Goal: Task Accomplishment & Management: Complete application form

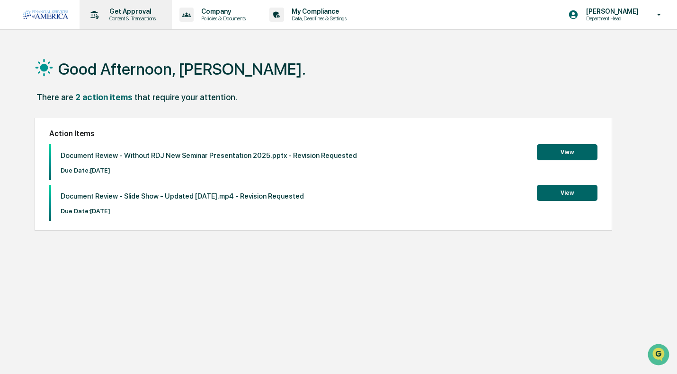
click at [136, 8] on p "Get Approval" at bounding box center [131, 12] width 59 height 8
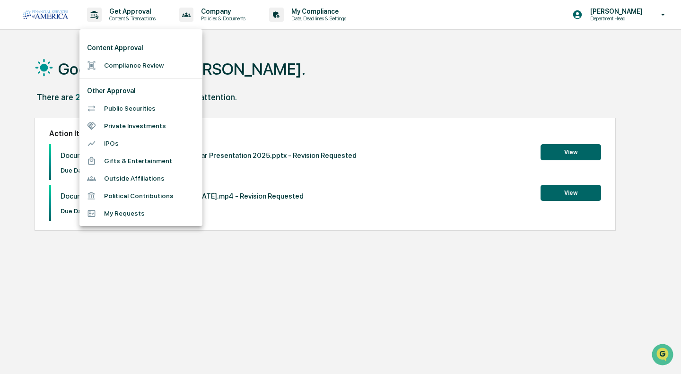
click at [115, 61] on li "Compliance Review" at bounding box center [140, 66] width 123 height 18
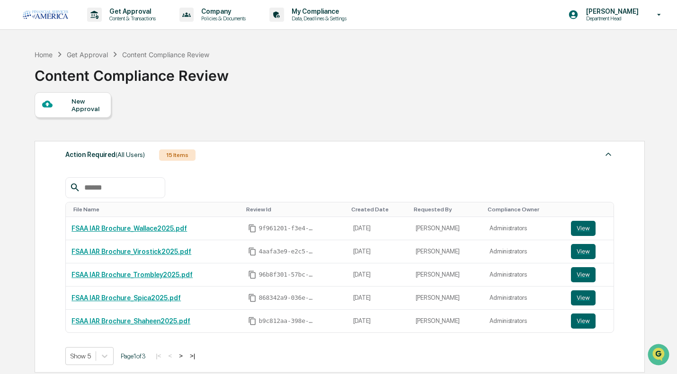
click at [75, 107] on div "New Approval" at bounding box center [87, 104] width 32 height 15
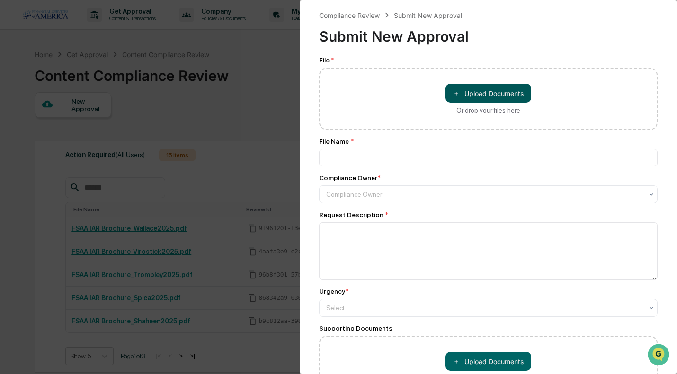
click at [454, 101] on button "＋ Upload Documents" at bounding box center [488, 93] width 86 height 19
type input "**********"
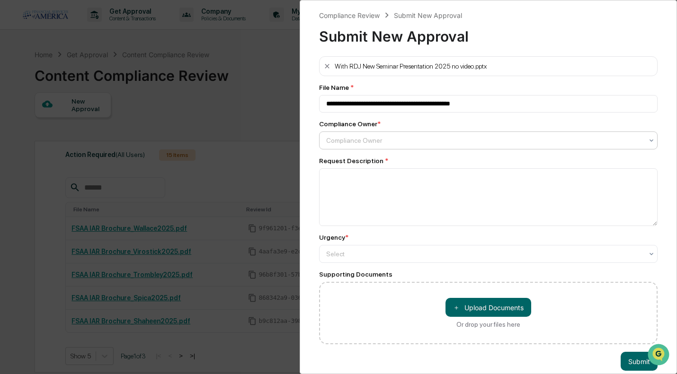
click at [354, 139] on div at bounding box center [484, 140] width 317 height 9
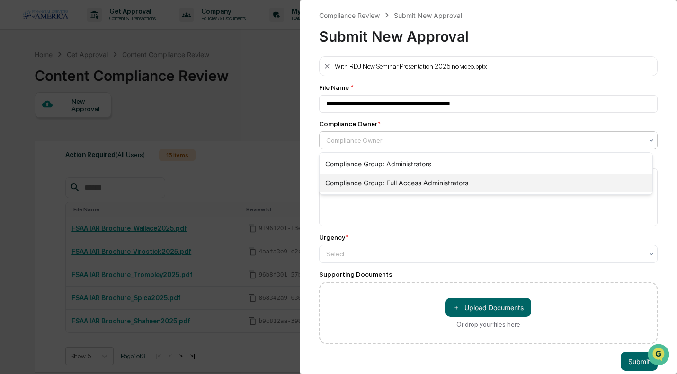
click at [356, 179] on div "Compliance Group: Full Access Administrators" at bounding box center [485, 183] width 333 height 19
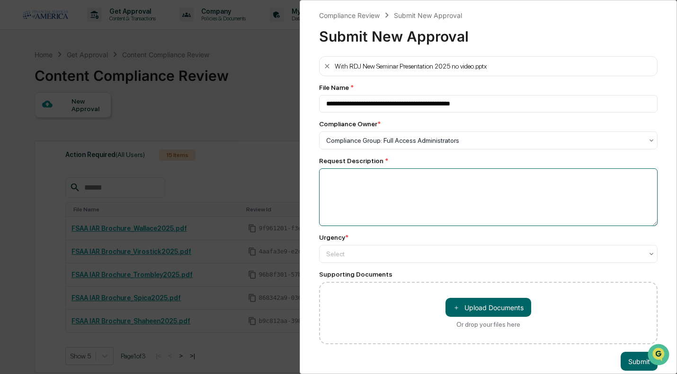
click at [357, 185] on textarea at bounding box center [488, 197] width 338 height 58
type textarea "**********"
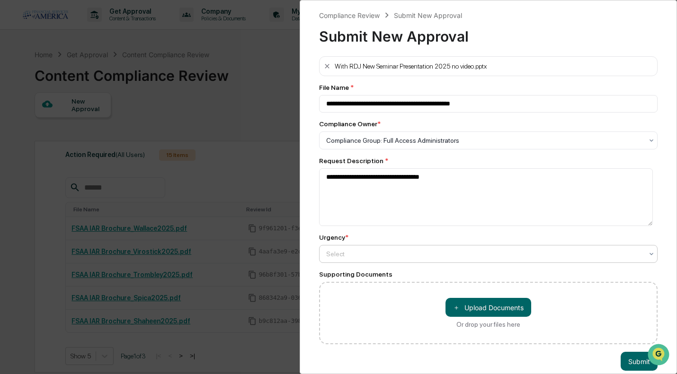
click at [371, 145] on div at bounding box center [484, 140] width 317 height 9
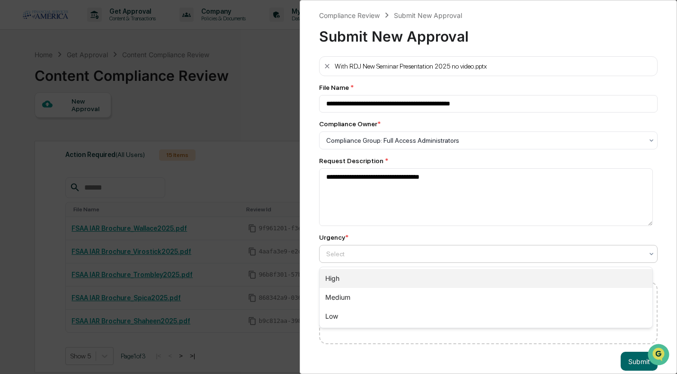
click at [365, 275] on div "High" at bounding box center [485, 278] width 333 height 19
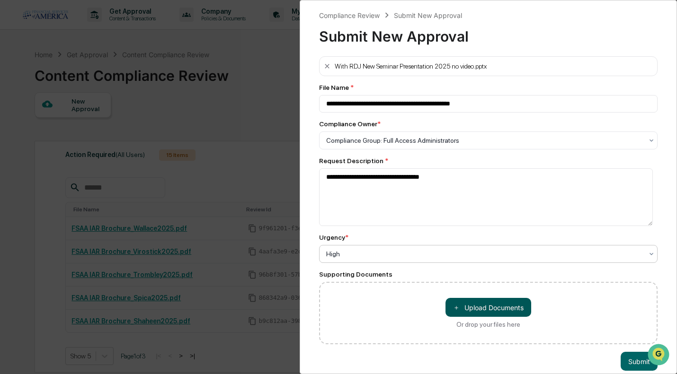
click at [467, 305] on button "＋ Upload Documents" at bounding box center [488, 307] width 86 height 19
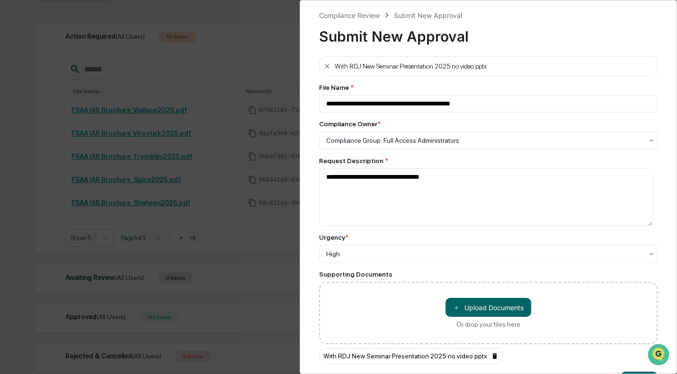
click at [492, 359] on icon at bounding box center [494, 356] width 4 height 6
click at [628, 360] on button "Submit" at bounding box center [638, 361] width 37 height 19
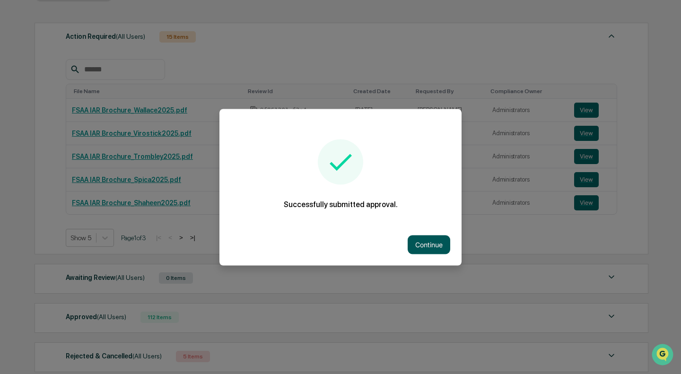
click at [421, 241] on button "Continue" at bounding box center [429, 244] width 43 height 19
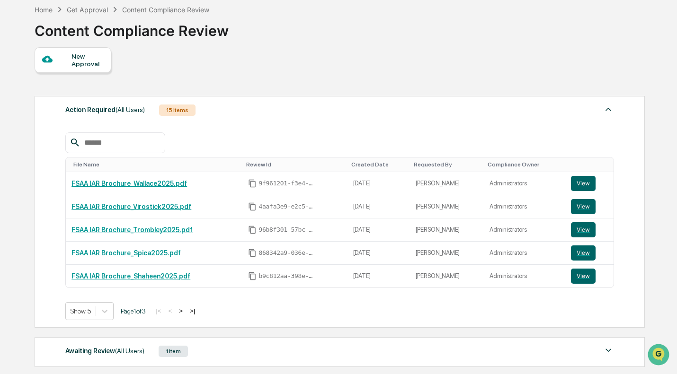
scroll to position [118, 0]
